Goal: Task Accomplishment & Management: Complete application form

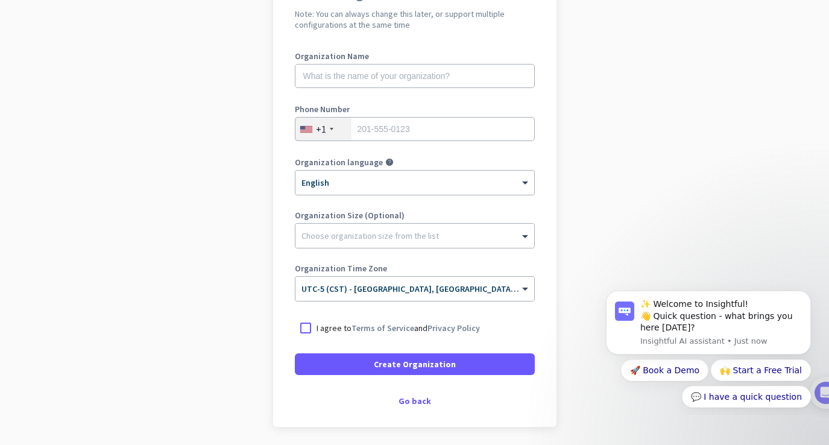
scroll to position [133, 0]
click at [312, 327] on div at bounding box center [306, 327] width 22 height 22
click at [439, 233] on div at bounding box center [414, 232] width 239 height 12
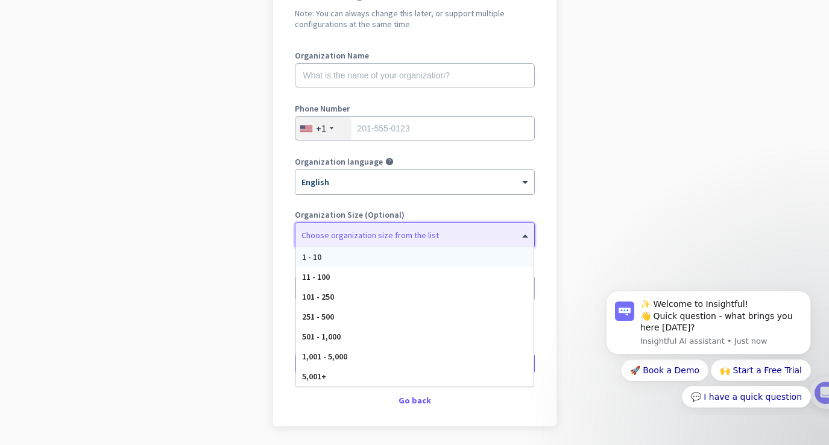
click at [316, 254] on span "1 - 10" at bounding box center [311, 256] width 19 height 11
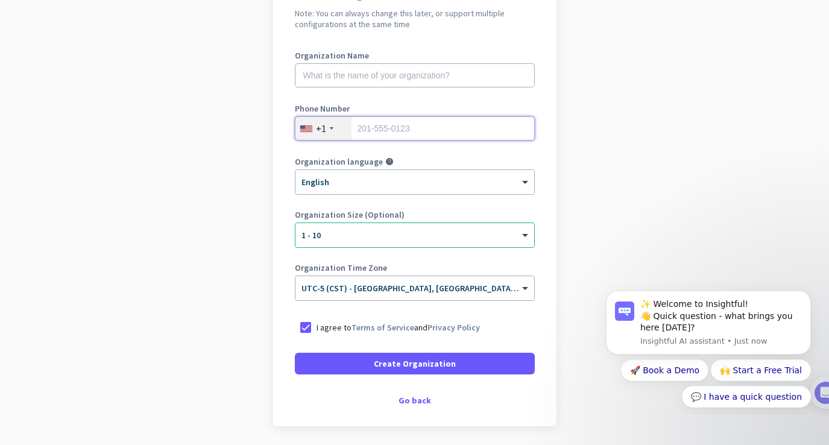
click at [447, 133] on input "tel" at bounding box center [415, 128] width 240 height 24
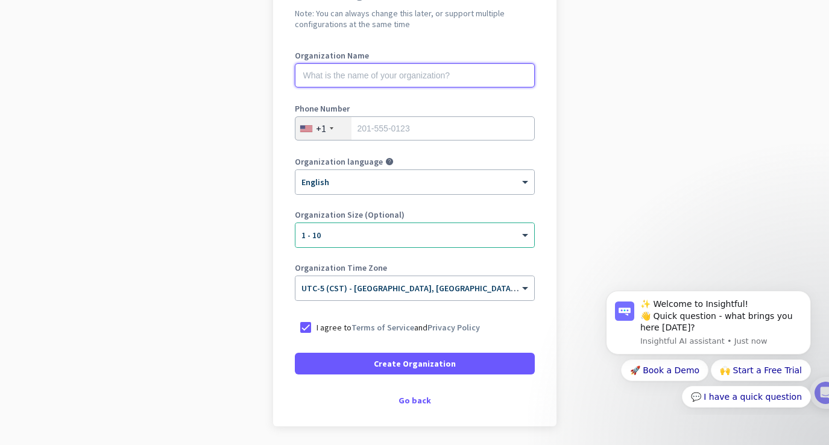
click at [448, 74] on input "text" at bounding box center [415, 75] width 240 height 24
type input "[PERSON_NAME]"
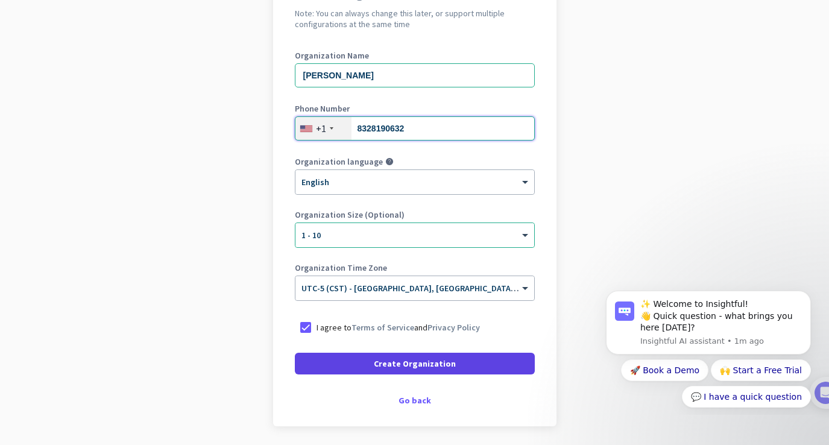
type input "8328190632"
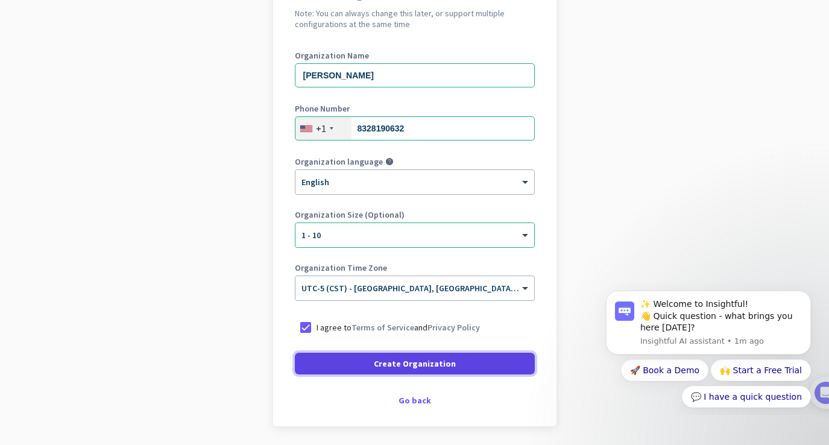
click at [411, 363] on span "Create Organization" at bounding box center [415, 363] width 82 height 12
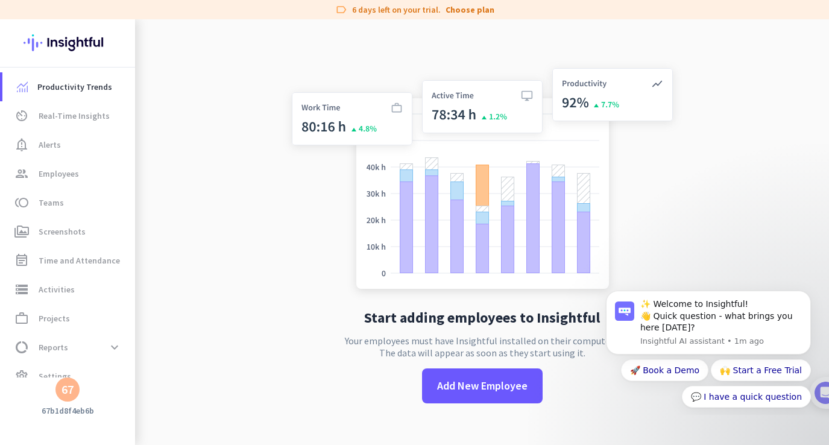
click at [67, 390] on div "67" at bounding box center [67, 389] width 12 height 12
click at [67, 390] on div at bounding box center [414, 222] width 829 height 445
click at [71, 411] on h3 "67b1d8f4eb6b" at bounding box center [67, 410] width 135 height 11
click at [340, 119] on img at bounding box center [482, 181] width 399 height 240
click at [384, 41] on div "Start adding employees to Insightful Your employees must have Insightful instal…" at bounding box center [482, 241] width 399 height 445
